Goal: Complete application form: Complete application form

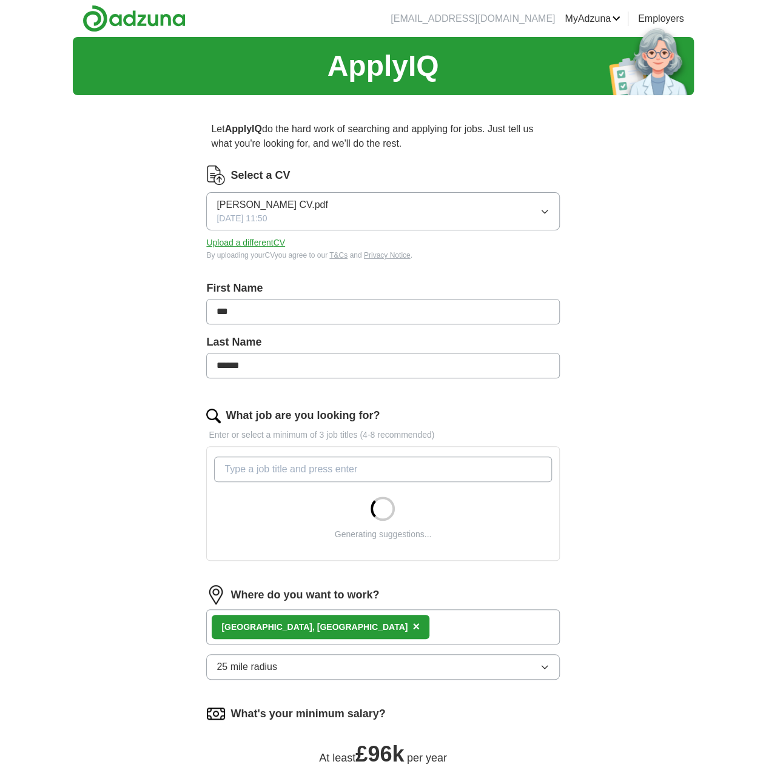
click at [250, 243] on button "Upload a different CV" at bounding box center [245, 243] width 79 height 13
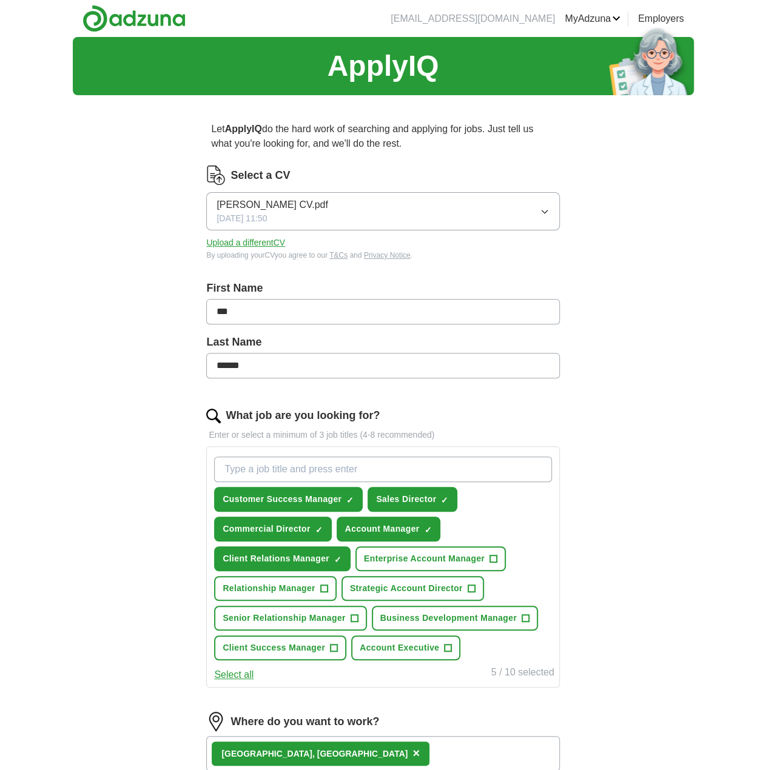
click at [546, 215] on icon "button" at bounding box center [545, 212] width 10 height 10
click at [357, 284] on div "[PERSON_NAME] Professional CV.pdf" at bounding box center [383, 285] width 332 height 15
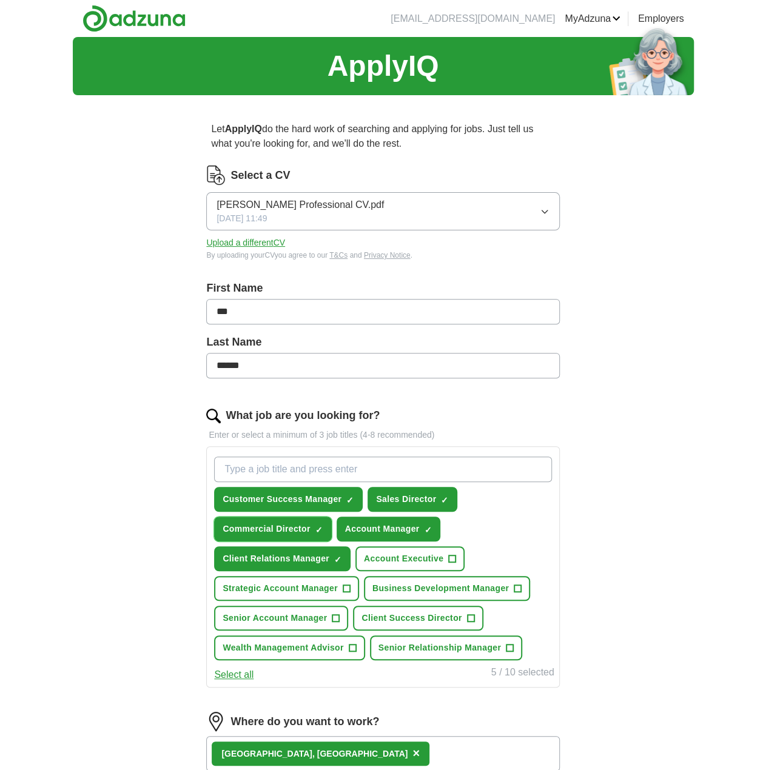
click at [0, 0] on span "×" at bounding box center [0, 0] width 0 height 0
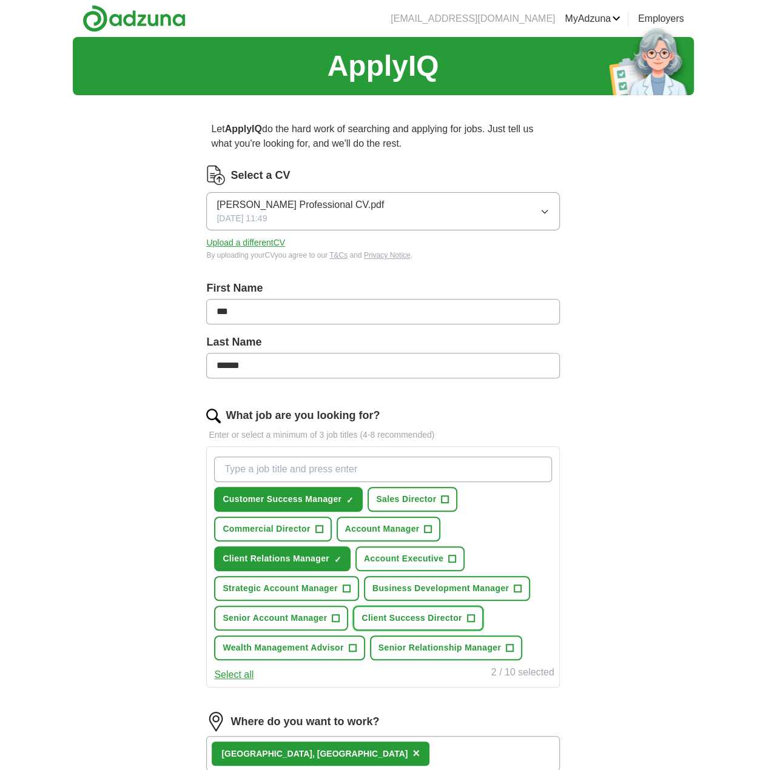
click at [420, 615] on span "Client Success Director" at bounding box center [411, 618] width 100 height 13
click at [412, 648] on span "Senior Relationship Manager" at bounding box center [439, 648] width 123 height 13
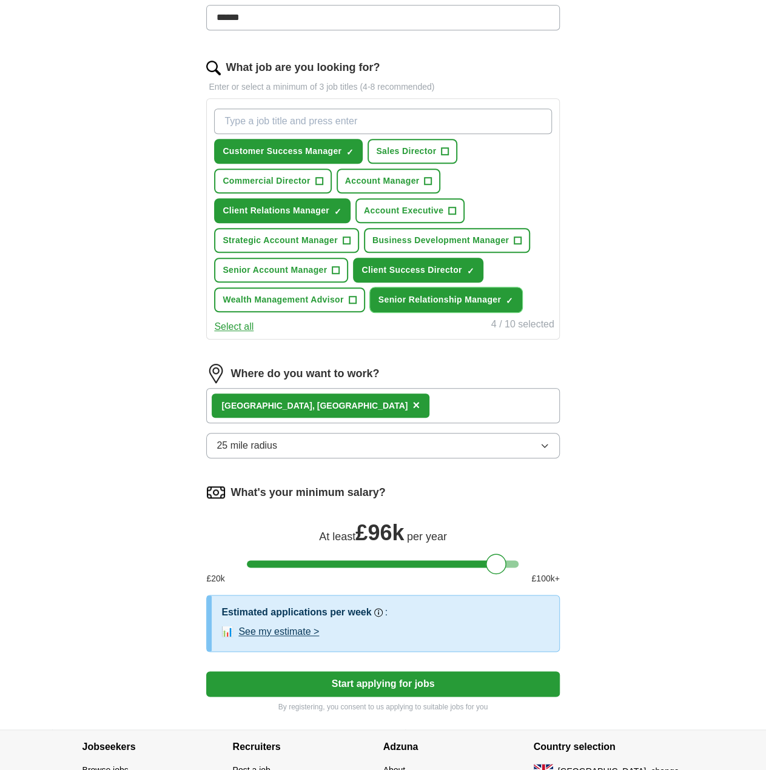
scroll to position [364, 0]
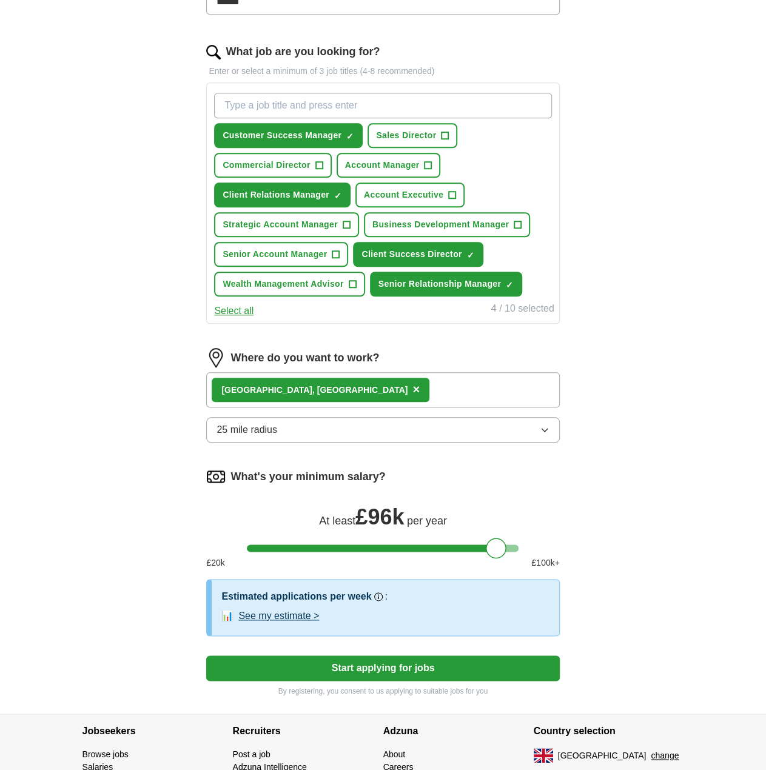
click at [545, 426] on icon "button" at bounding box center [545, 430] width 10 height 10
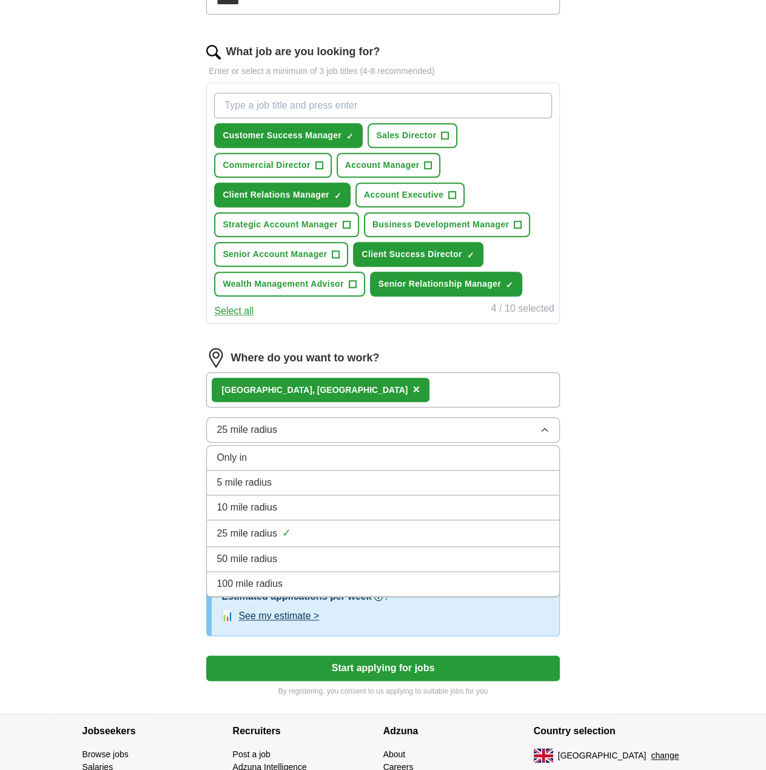
click at [288, 555] on div "50 mile radius" at bounding box center [383, 559] width 332 height 15
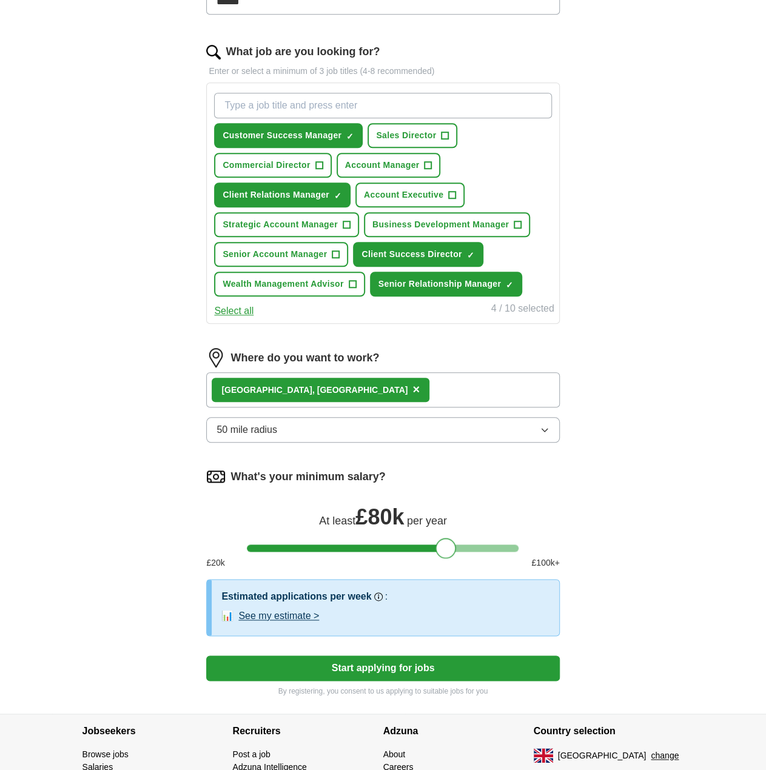
drag, startPoint x: 484, startPoint y: 548, endPoint x: 442, endPoint y: 549, distance: 41.9
click at [442, 549] on div at bounding box center [445, 548] width 21 height 21
click at [369, 657] on button "Start applying for jobs" at bounding box center [382, 668] width 353 height 25
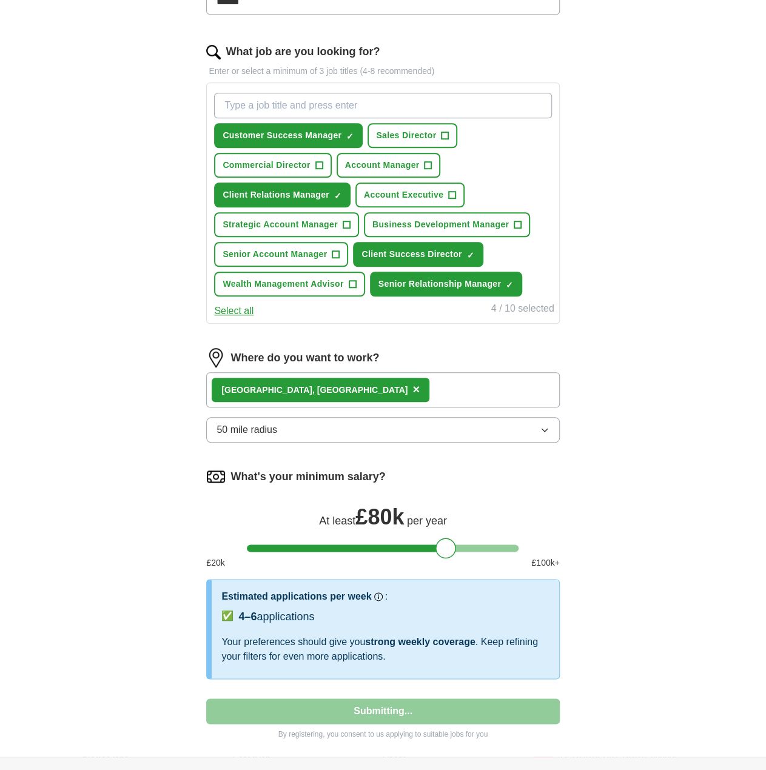
select select "**"
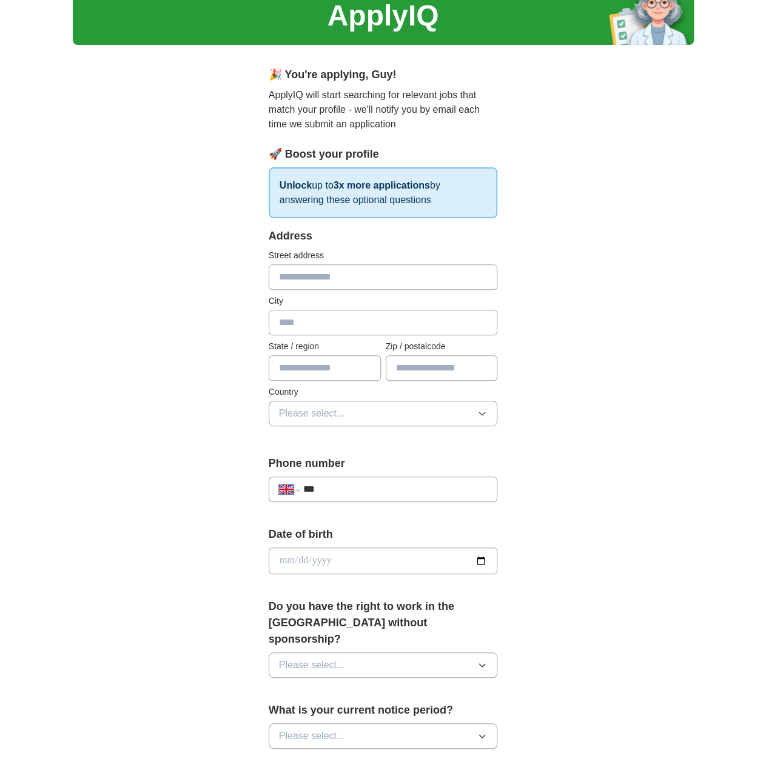
scroll to position [0, 0]
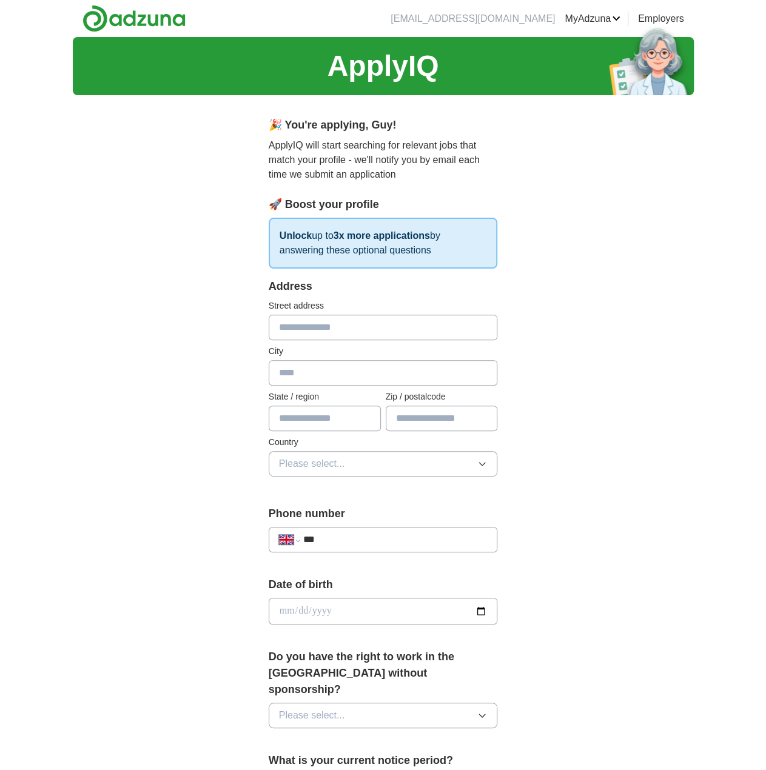
click at [303, 332] on input "text" at bounding box center [383, 327] width 229 height 25
type input "**********"
type input "*****"
type input "*******"
click at [318, 418] on input "text" at bounding box center [325, 418] width 112 height 25
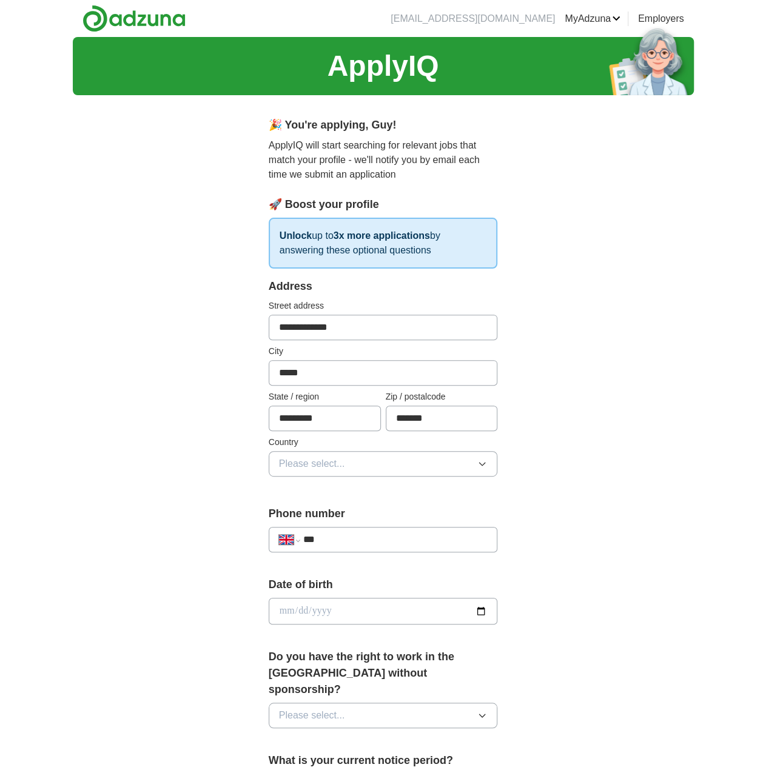
type input "*********"
click at [353, 466] on button "Please select..." at bounding box center [383, 463] width 229 height 25
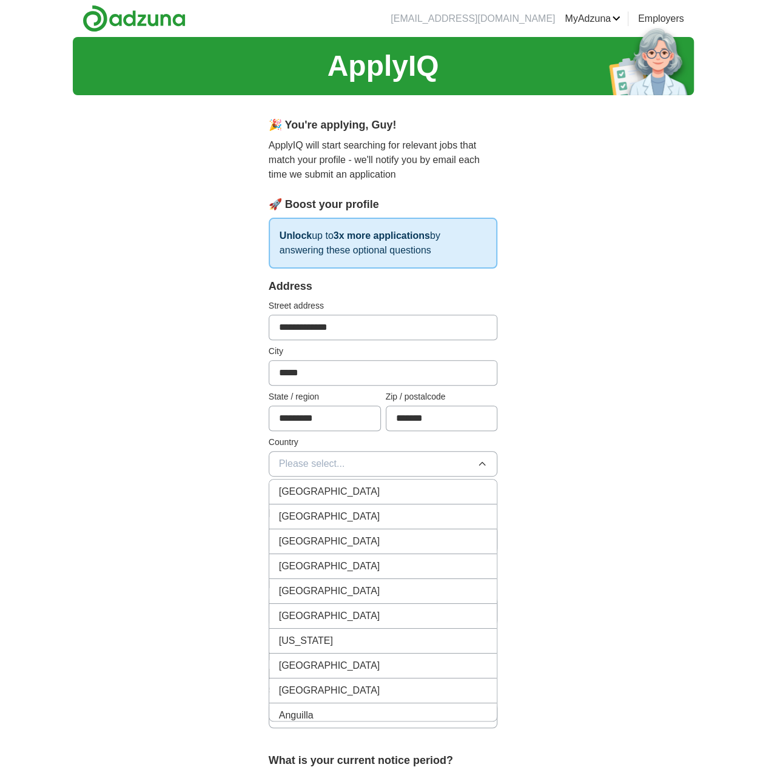
click at [341, 493] on span "[GEOGRAPHIC_DATA]" at bounding box center [329, 492] width 101 height 15
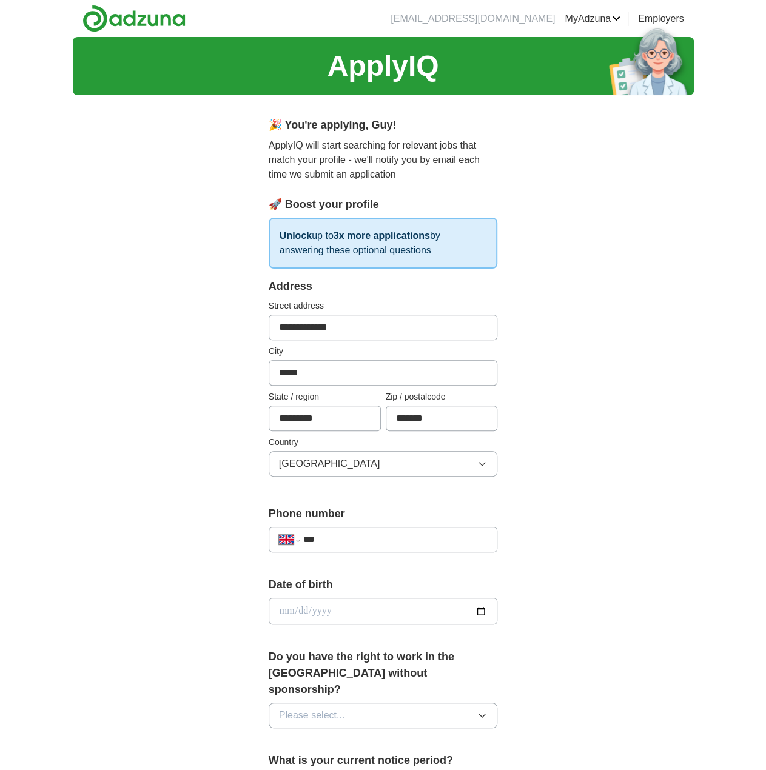
click at [368, 533] on input "***" at bounding box center [395, 539] width 184 height 15
type input "**********"
click at [325, 607] on input "date" at bounding box center [383, 611] width 229 height 27
click at [499, 613] on div "**********" at bounding box center [383, 638] width 311 height 1067
click at [381, 617] on input "date" at bounding box center [383, 611] width 229 height 27
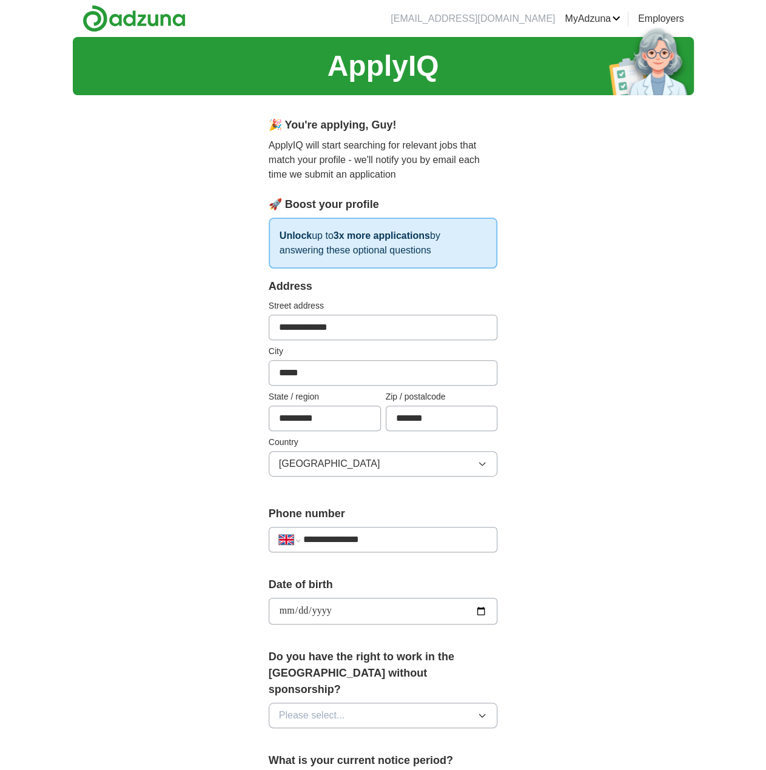
type input "**********"
click at [198, 594] on div "**********" at bounding box center [383, 604] width 621 height 1135
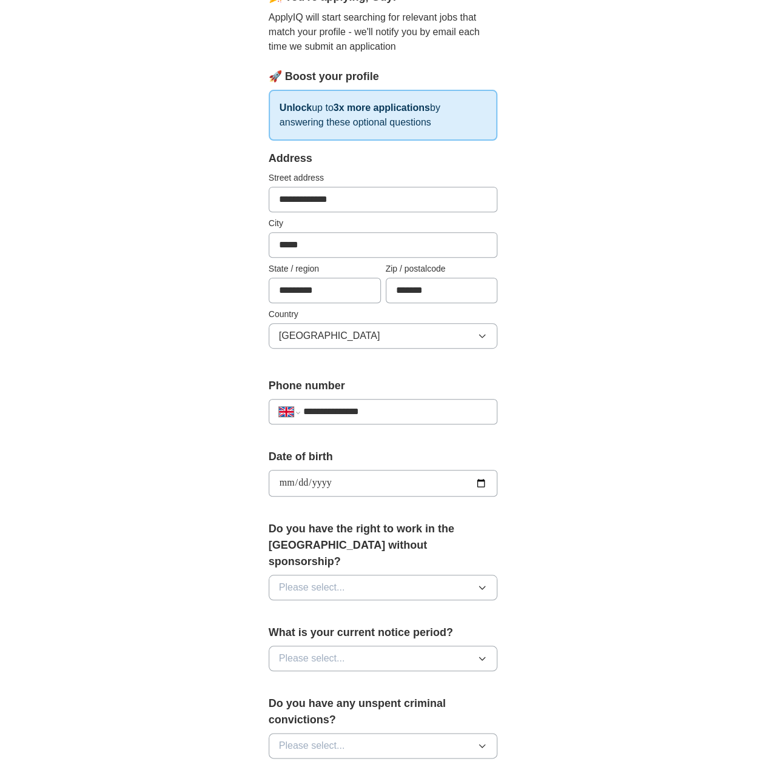
scroll to position [182, 0]
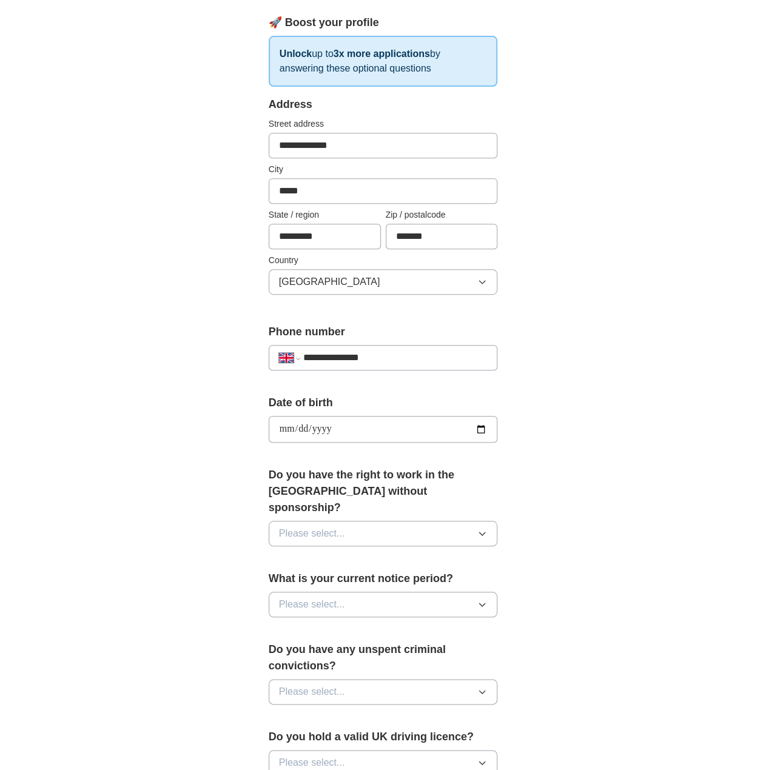
click at [335, 526] on span "Please select..." at bounding box center [312, 533] width 66 height 15
click at [332, 554] on div "Yes" at bounding box center [383, 561] width 209 height 15
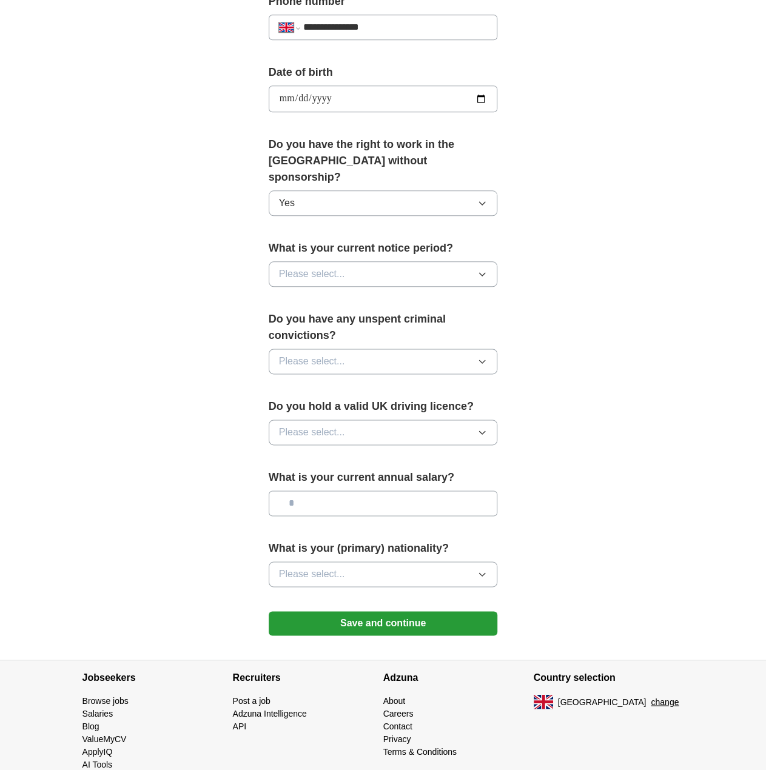
scroll to position [515, 0]
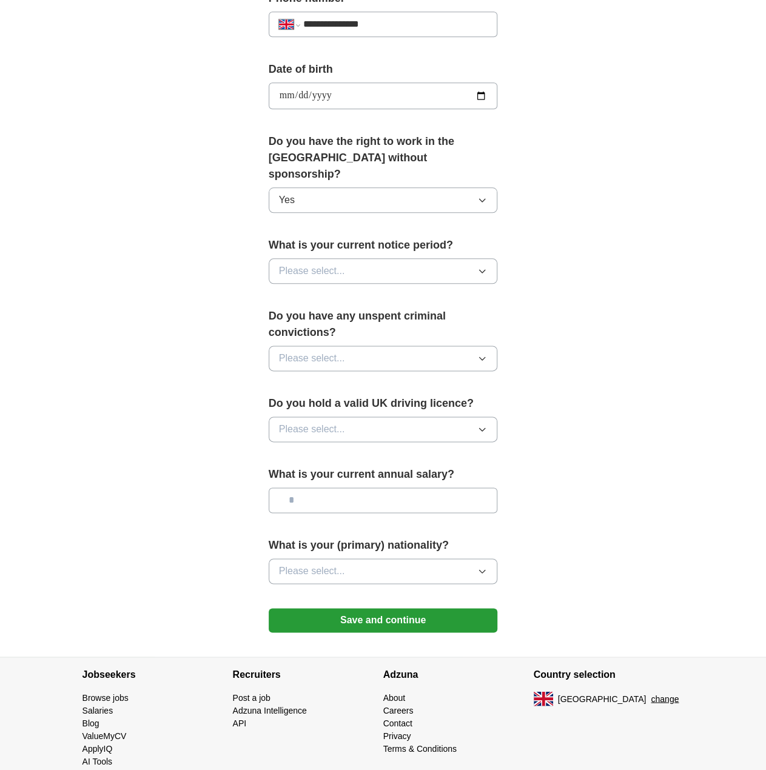
click at [378, 258] on button "Please select..." at bounding box center [383, 270] width 229 height 25
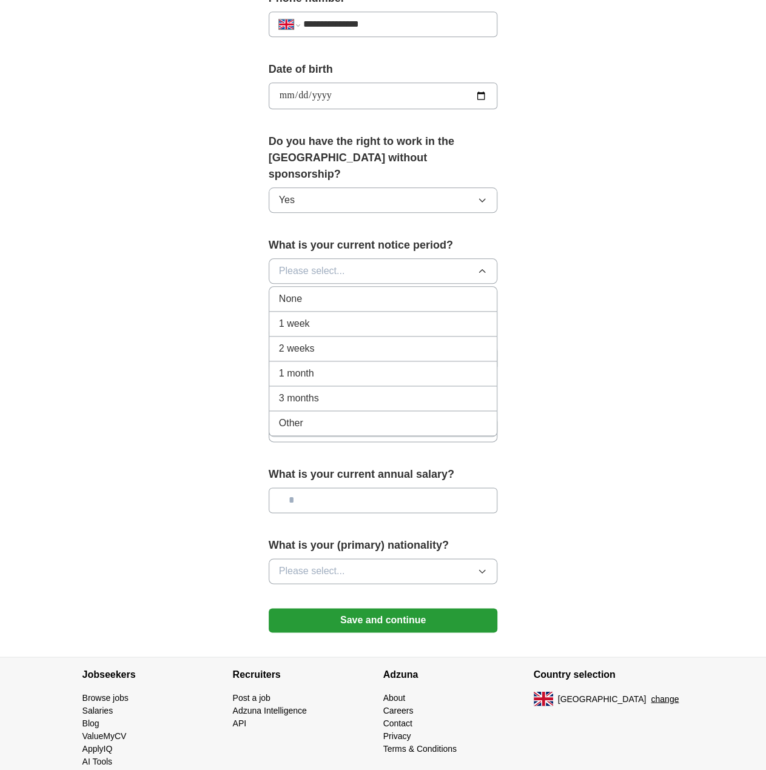
click at [352, 317] on div "1 week" at bounding box center [383, 324] width 209 height 15
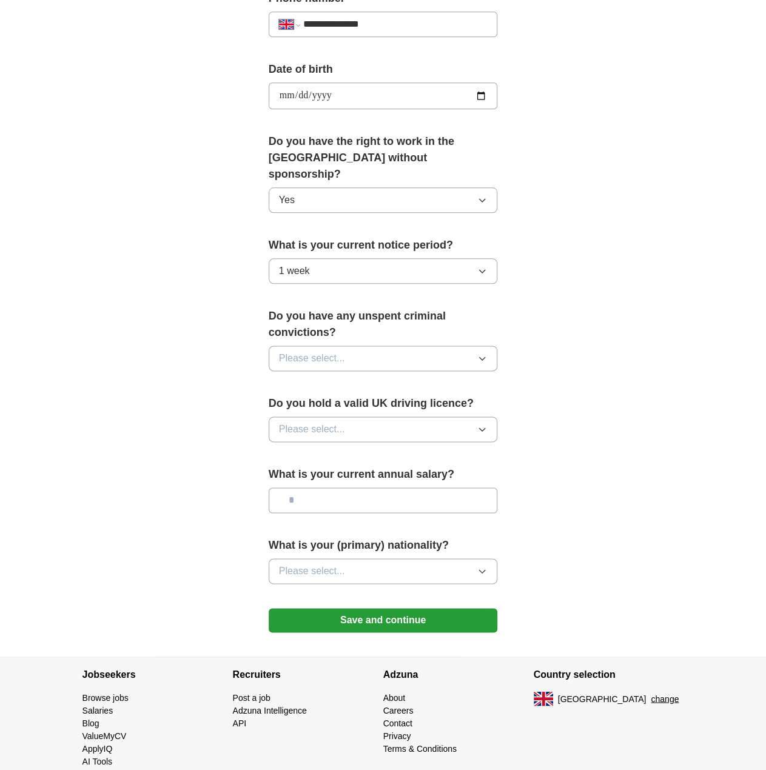
click at [363, 260] on button "1 week" at bounding box center [383, 270] width 229 height 25
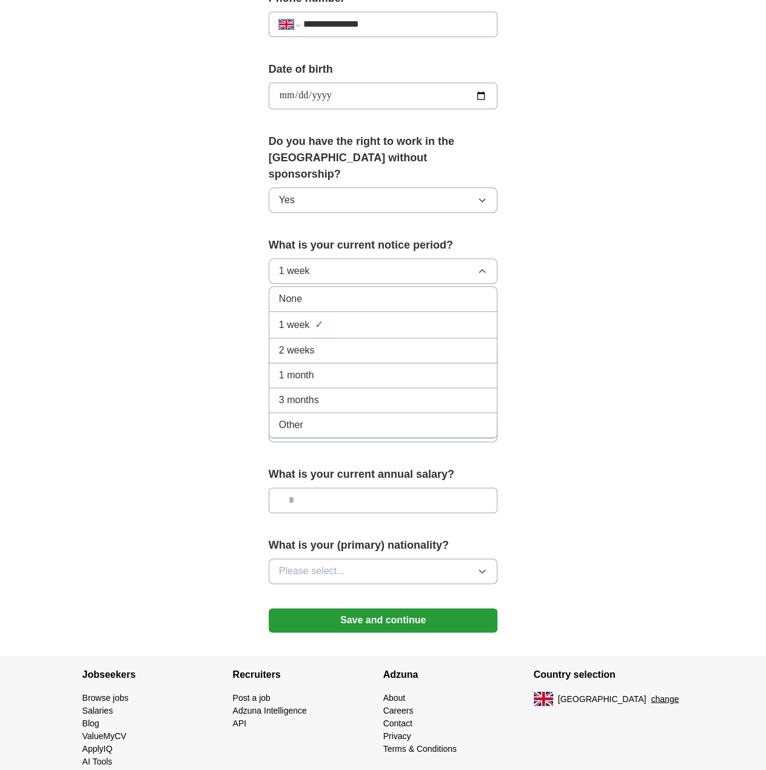
click at [357, 292] on div "None" at bounding box center [383, 299] width 209 height 15
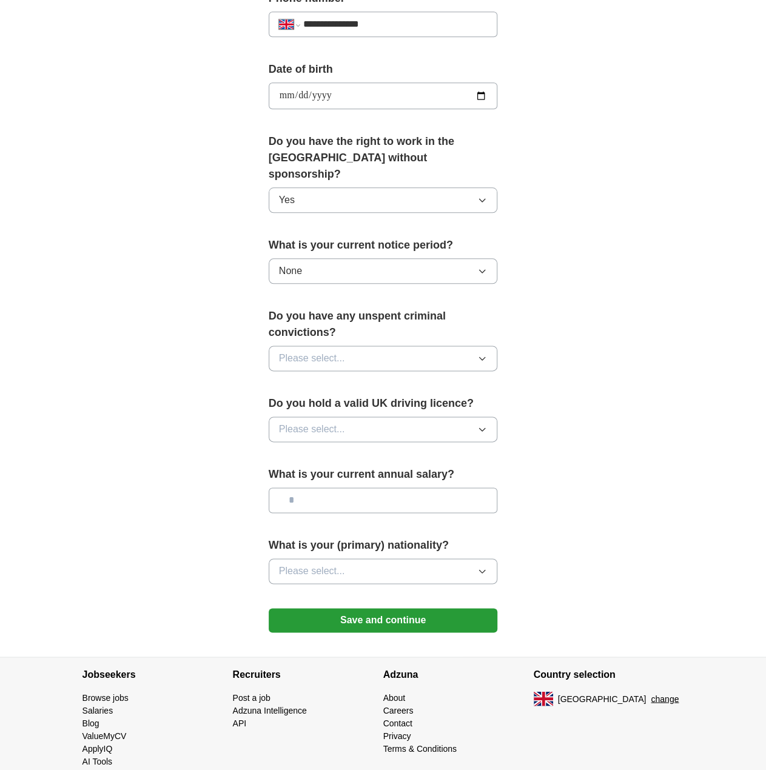
click at [358, 346] on button "Please select..." at bounding box center [383, 358] width 229 height 25
click at [344, 400] on li "No" at bounding box center [383, 411] width 228 height 25
click at [346, 417] on button "Please select..." at bounding box center [383, 429] width 229 height 25
click at [340, 450] on div "Yes" at bounding box center [383, 457] width 209 height 15
click at [347, 488] on input "text" at bounding box center [383, 500] width 229 height 25
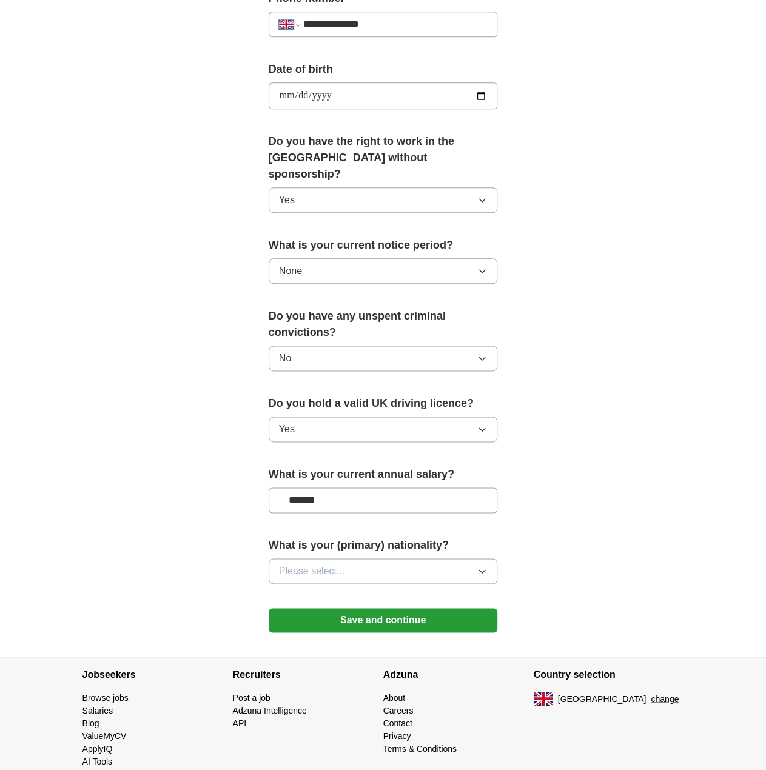
type input "*******"
click at [364, 559] on button "Please select..." at bounding box center [383, 571] width 229 height 25
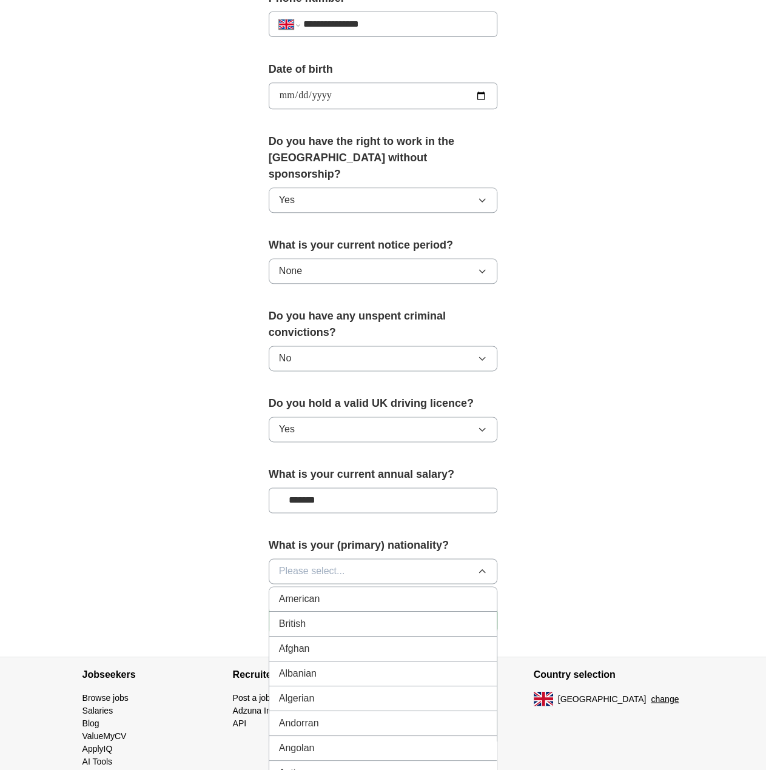
click at [364, 559] on button "Please select..." at bounding box center [383, 571] width 229 height 25
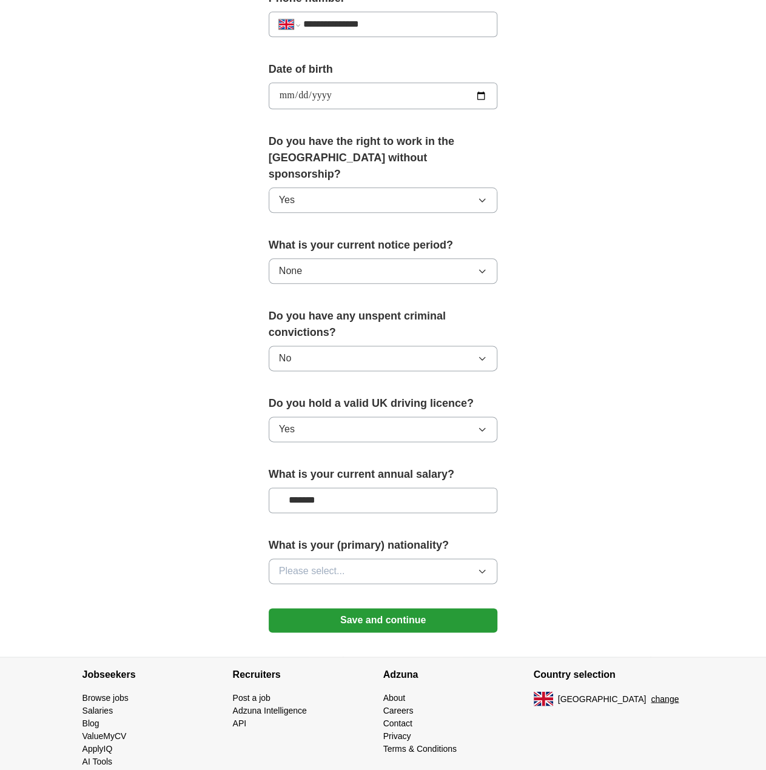
click at [364, 559] on button "Please select..." at bounding box center [383, 571] width 229 height 25
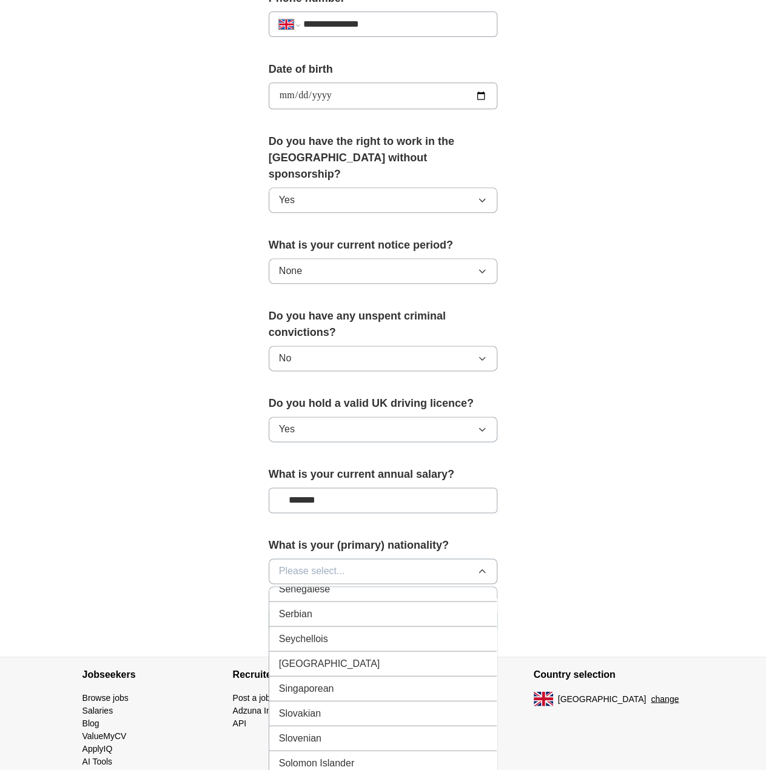
scroll to position [3881, 0]
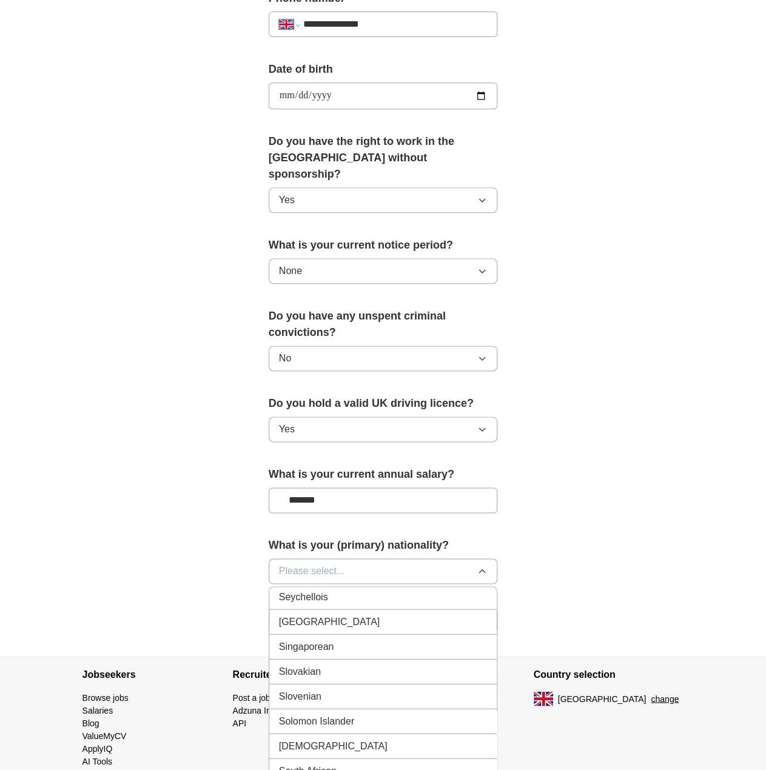
click at [349, 764] on div "South African" at bounding box center [383, 771] width 209 height 15
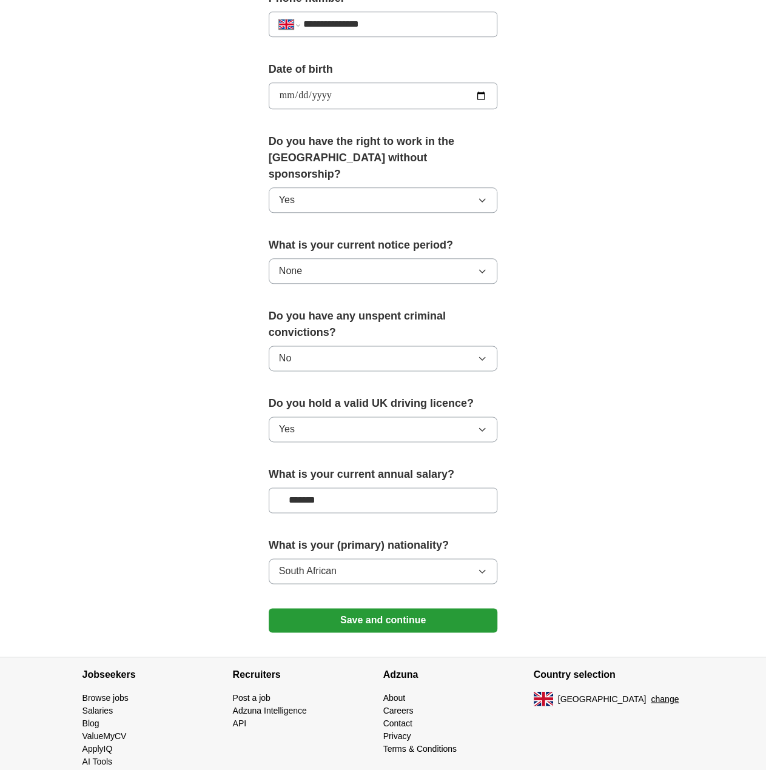
click at [395, 608] on button "Save and continue" at bounding box center [383, 620] width 229 height 24
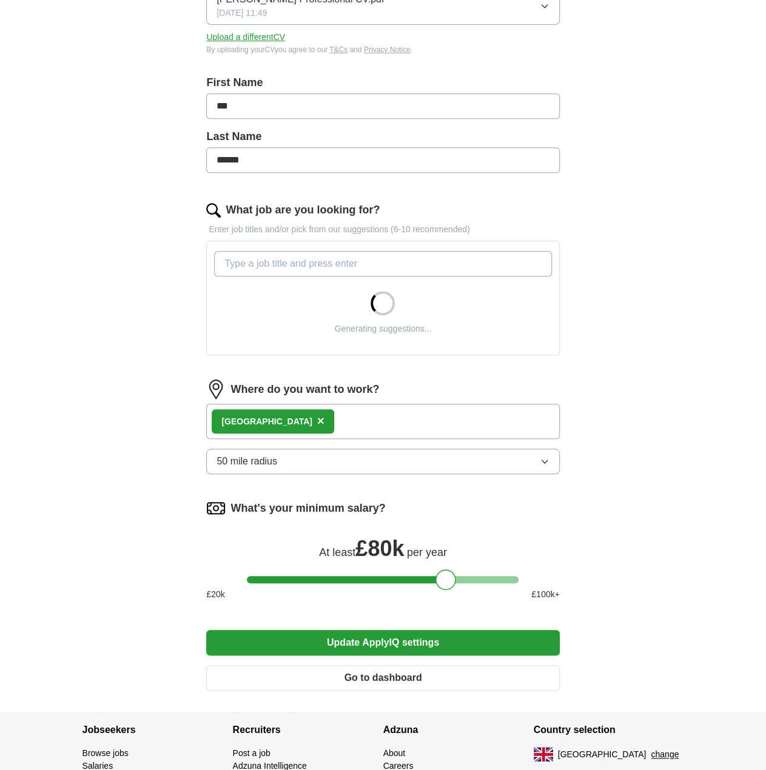
scroll to position [97, 0]
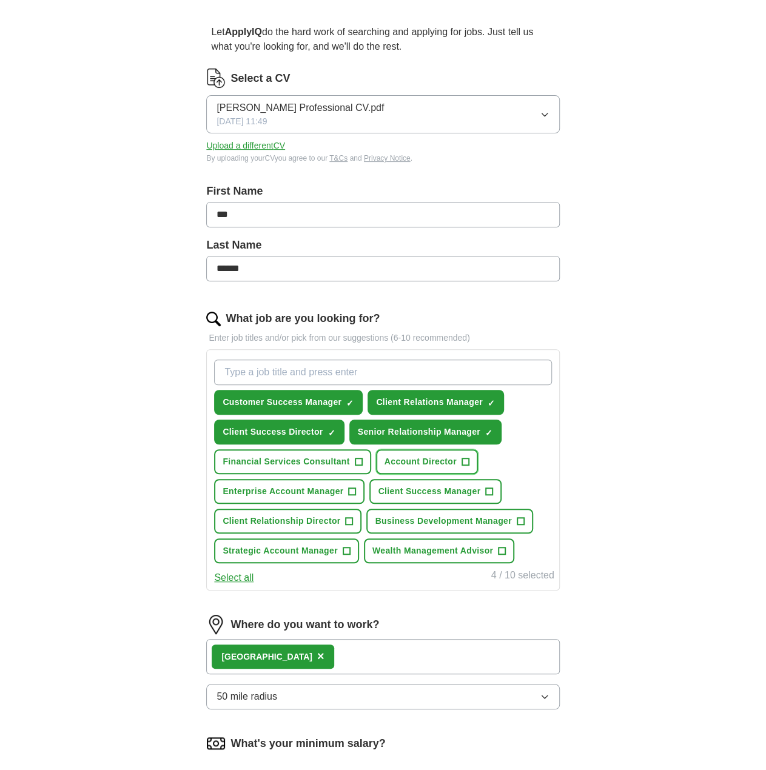
click at [439, 462] on span "Account Director" at bounding box center [421, 461] width 72 height 13
click at [329, 489] on span "Enterprise Account Manager" at bounding box center [283, 491] width 121 height 13
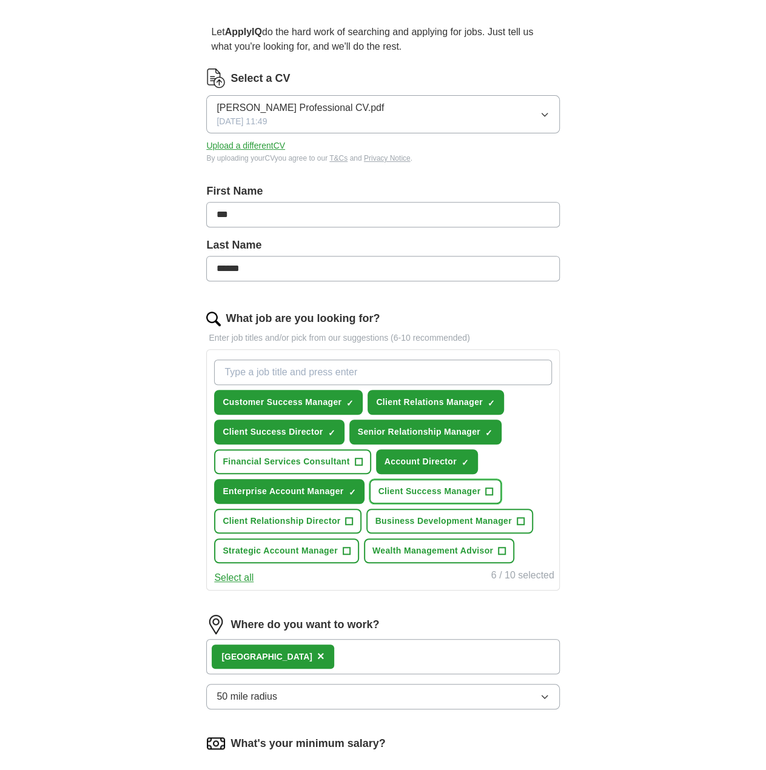
click at [448, 486] on span "Client Success Manager" at bounding box center [429, 491] width 102 height 13
click at [303, 548] on span "Strategic Account Manager" at bounding box center [280, 551] width 115 height 13
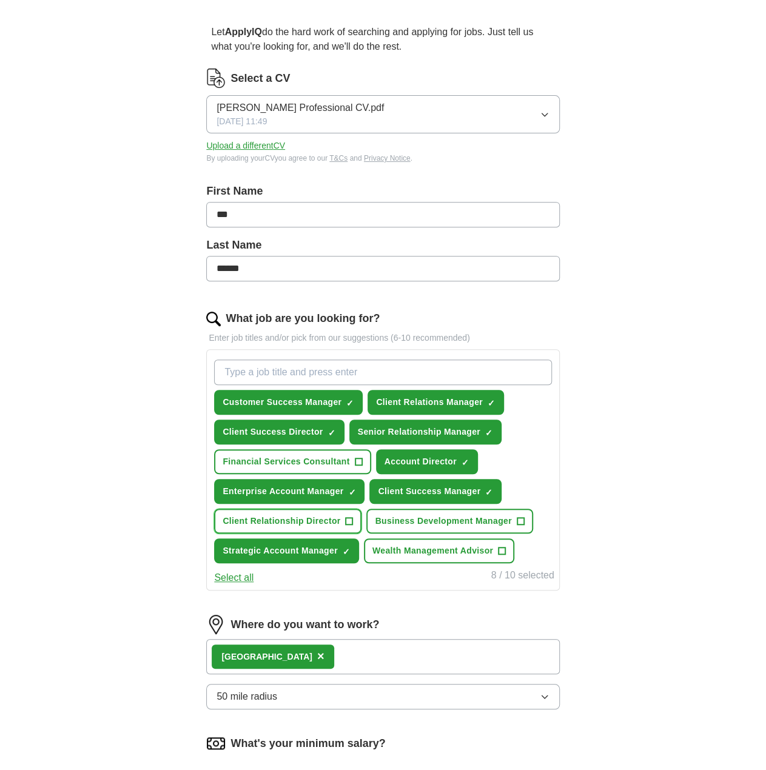
click at [313, 522] on span "Client Relationship Director" at bounding box center [282, 521] width 118 height 13
click at [296, 368] on input "What job are you looking for?" at bounding box center [382, 372] width 337 height 25
type input "account manager"
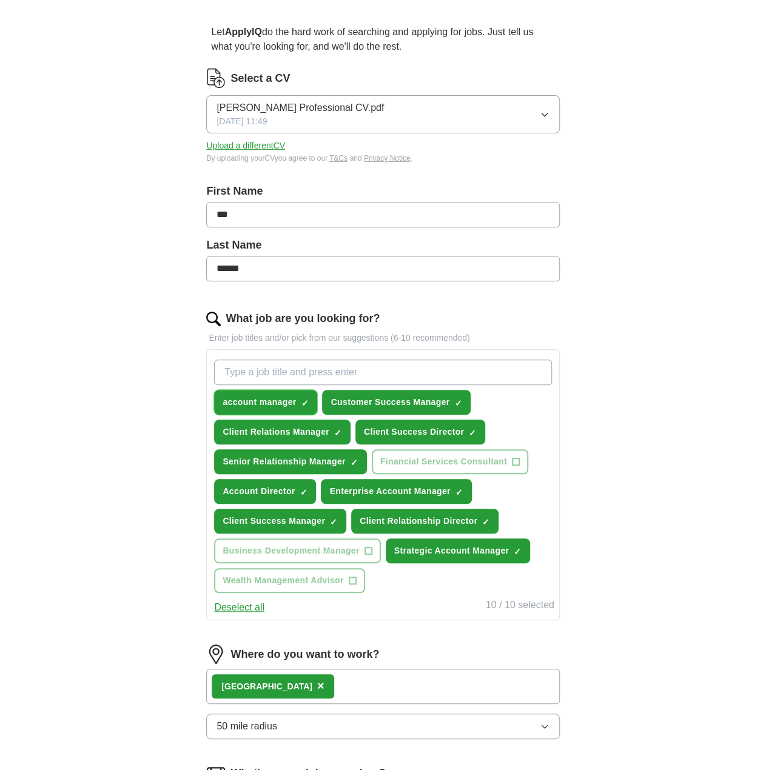
click at [0, 0] on span "×" at bounding box center [0, 0] width 0 height 0
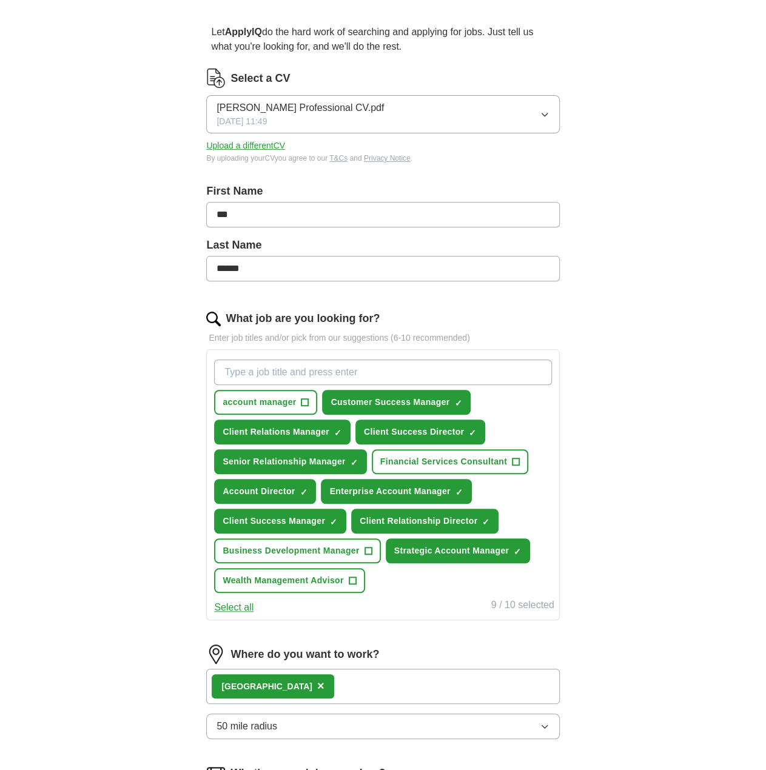
click at [261, 368] on input "What job are you looking for?" at bounding box center [382, 372] width 337 height 25
type input "Account Manager"
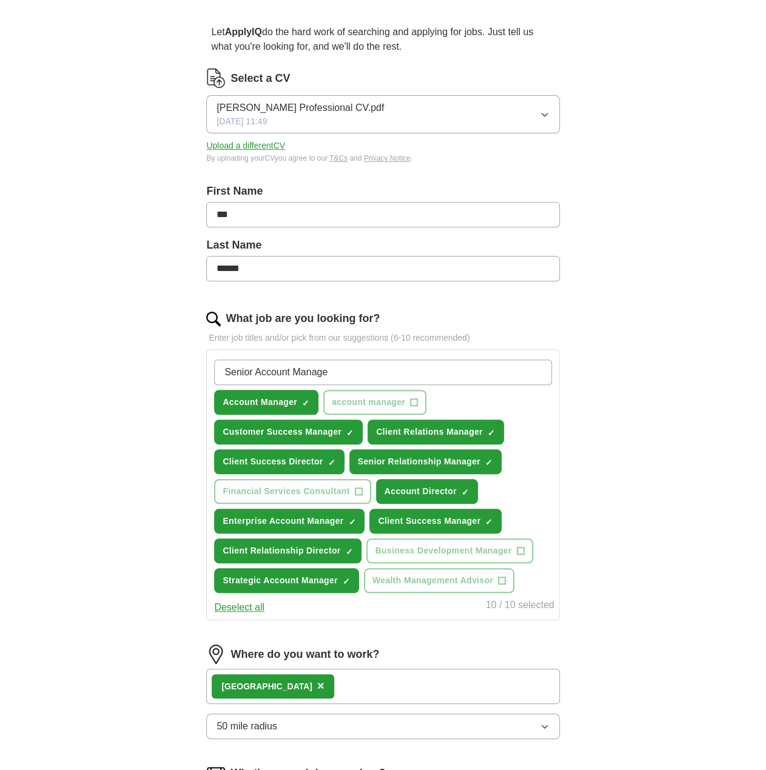
type input "Senior Account Manager"
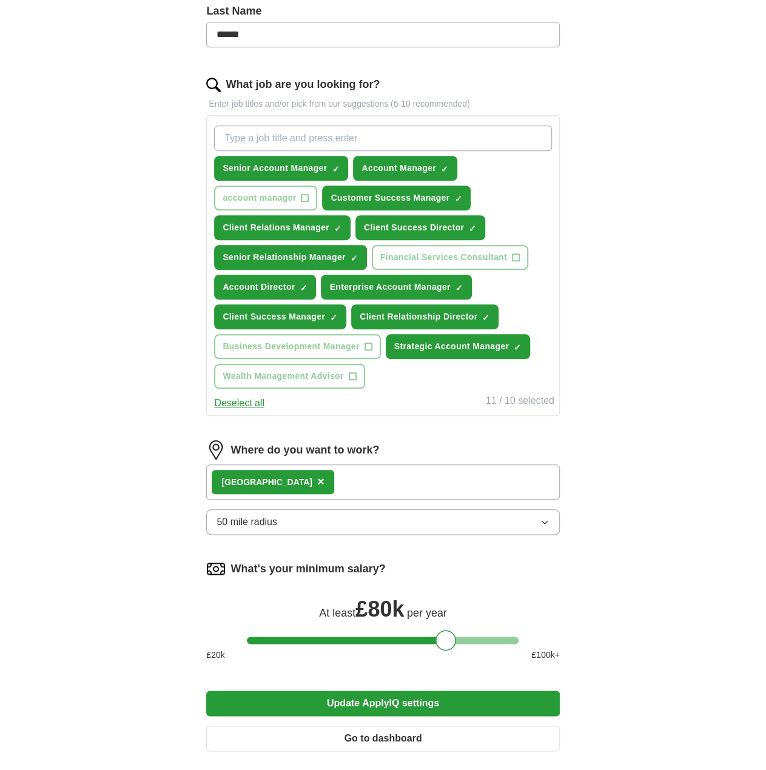
scroll to position [400, 0]
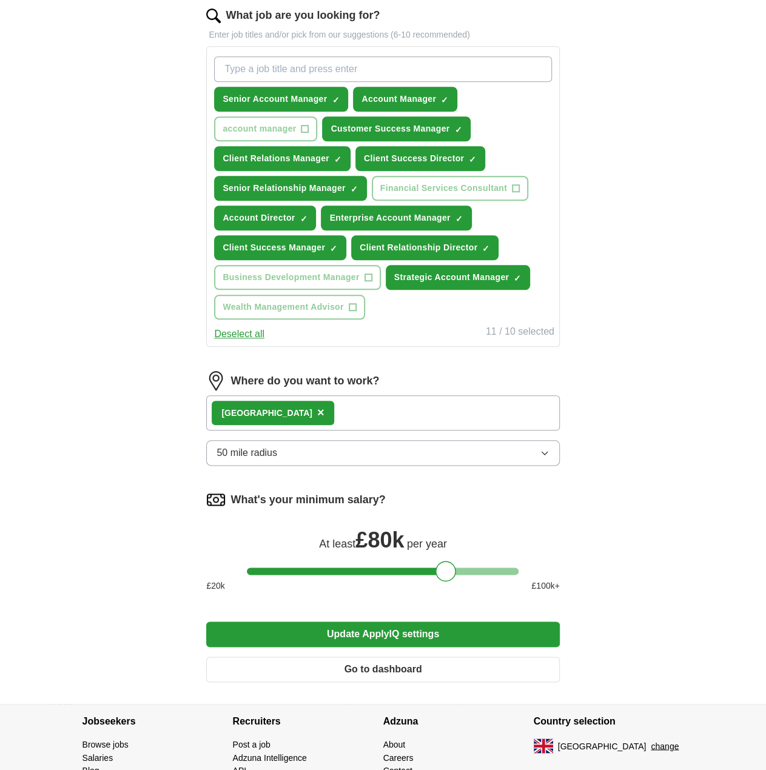
click at [340, 628] on form "Select a CV Guy Mantel Professional CV.pdf 23/09/2025, 11:49 Upload a different…" at bounding box center [382, 228] width 353 height 927
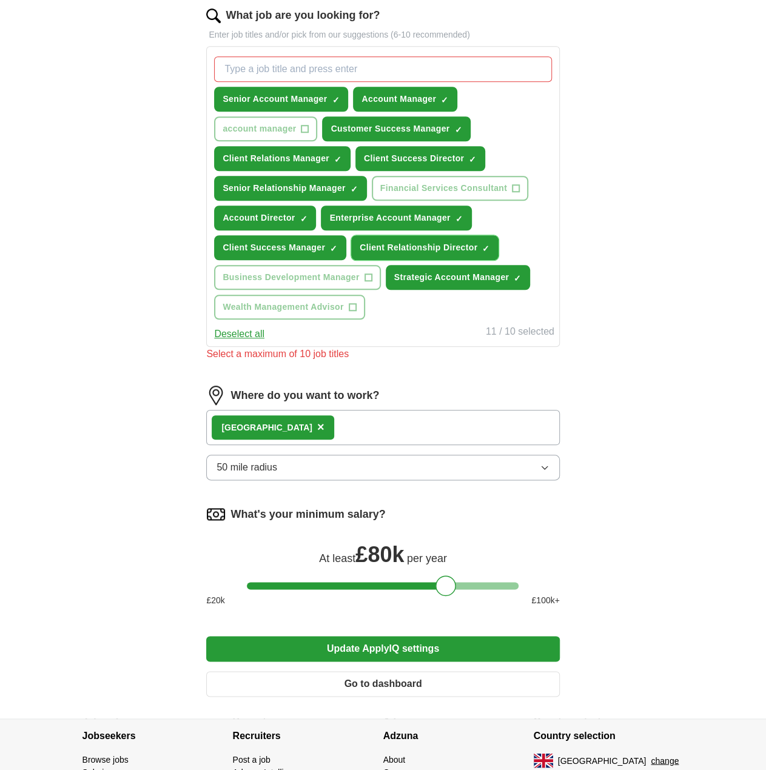
click at [416, 244] on span "Client Relationship Director" at bounding box center [419, 247] width 118 height 13
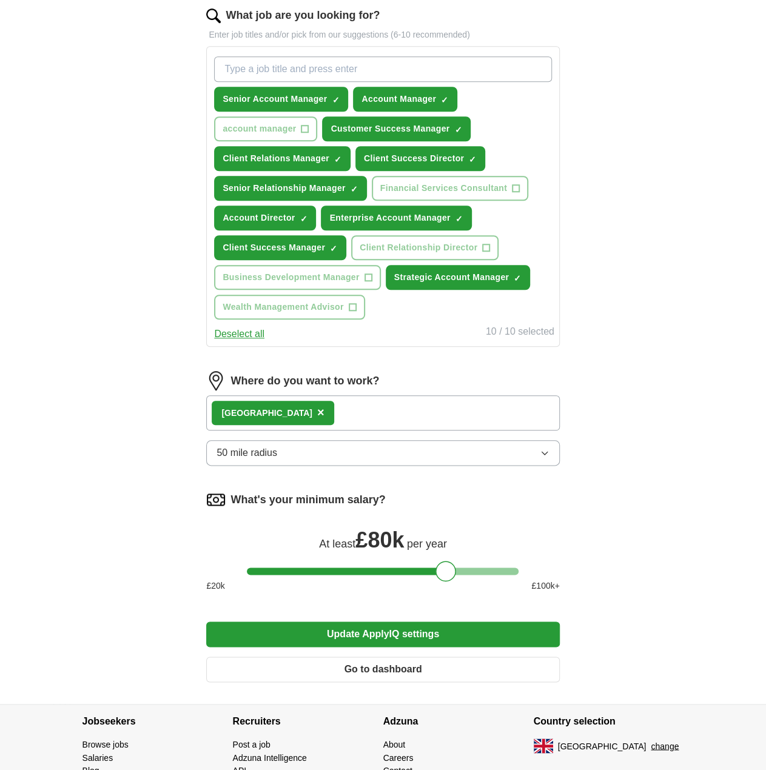
click at [372, 631] on button "Update ApplyIQ settings" at bounding box center [382, 634] width 353 height 25
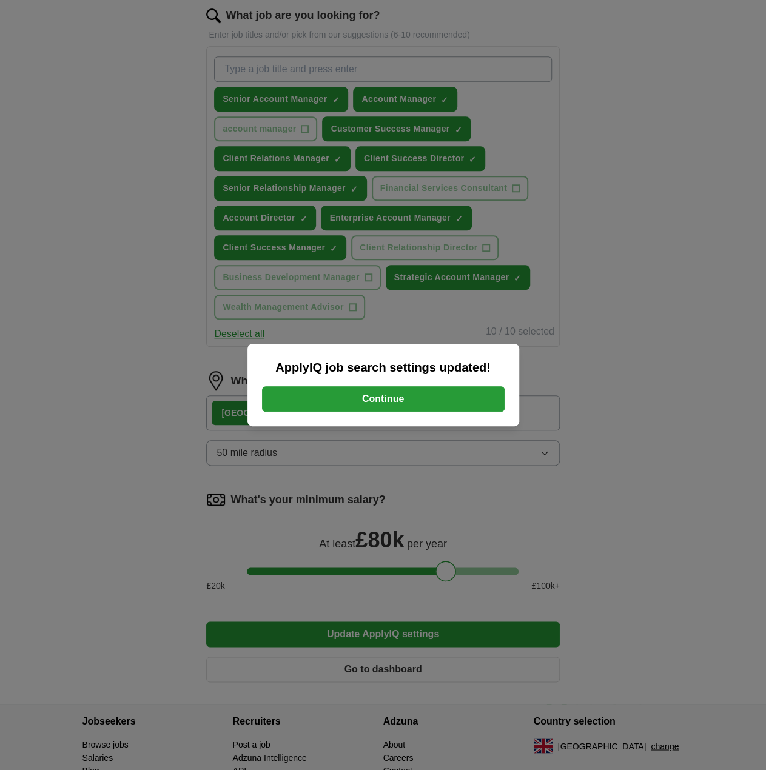
click at [385, 395] on button "Continue" at bounding box center [383, 398] width 243 height 25
